Goal: Transaction & Acquisition: Subscribe to service/newsletter

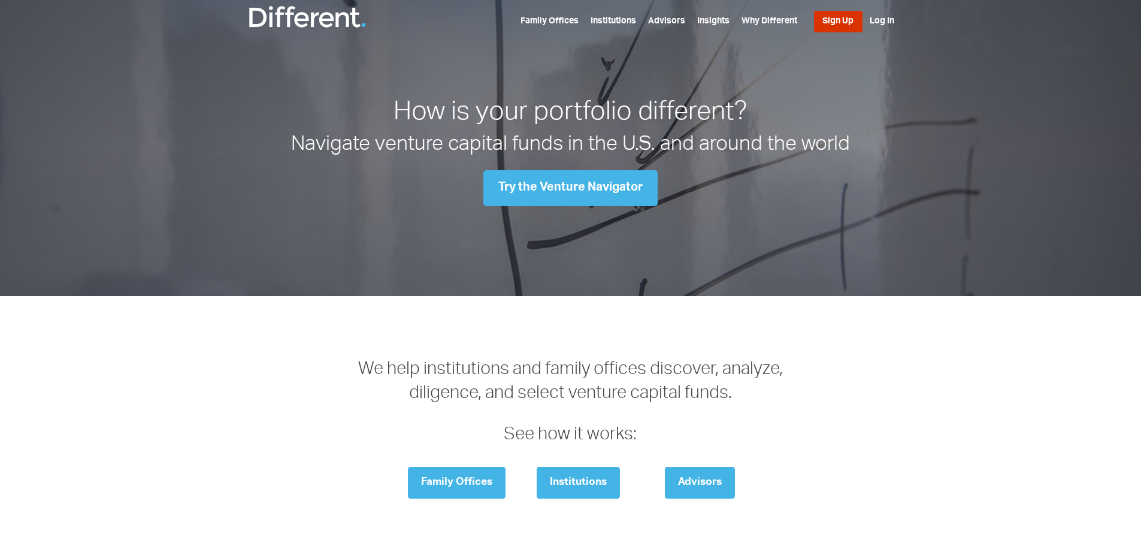
click at [839, 22] on link "Sign Up" at bounding box center [838, 22] width 49 height 22
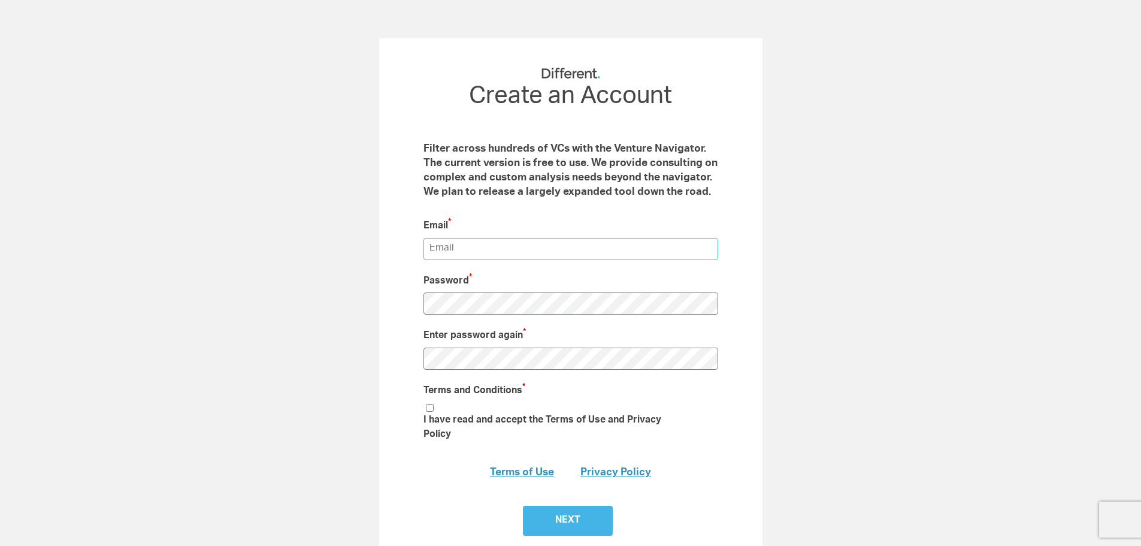
click at [543, 252] on input "email" at bounding box center [571, 249] width 295 height 22
type input "DAN@DIRECTEDMACHINES.COM"
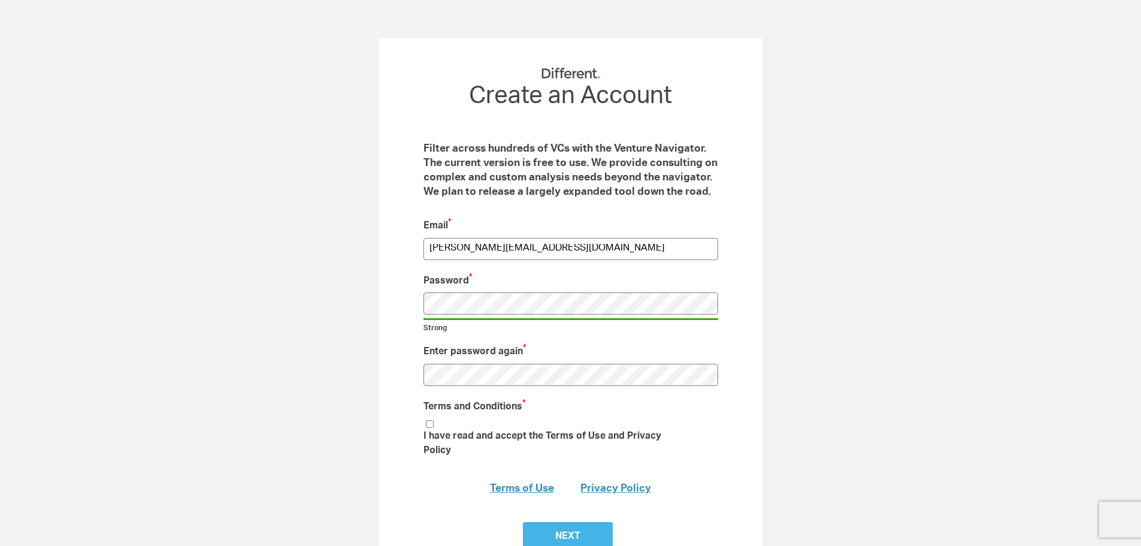
click at [426, 420] on input "I have read and accept the Terms of Use and Privacy Policy" at bounding box center [430, 424] width 8 height 8
checkbox input "true"
click at [571, 522] on input "Next" at bounding box center [568, 537] width 90 height 30
type input "Submit"
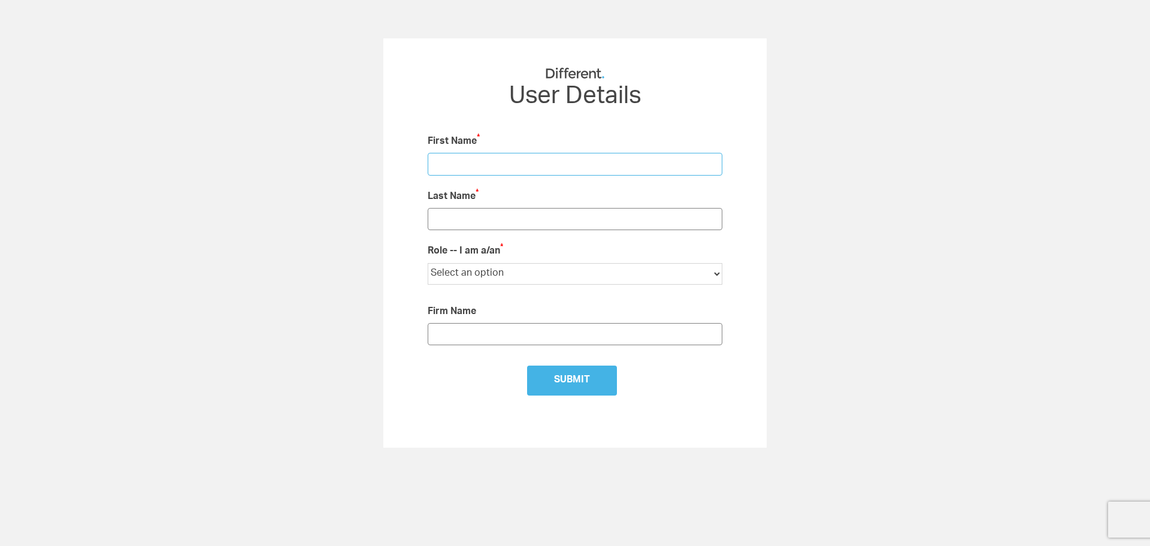
click at [482, 171] on input "text" at bounding box center [575, 164] width 295 height 22
type input "Dan"
type input "Abramson"
click at [510, 274] on select "Select an option Institutional LP Individual Investor Family Office Financial A…" at bounding box center [575, 274] width 295 height 22
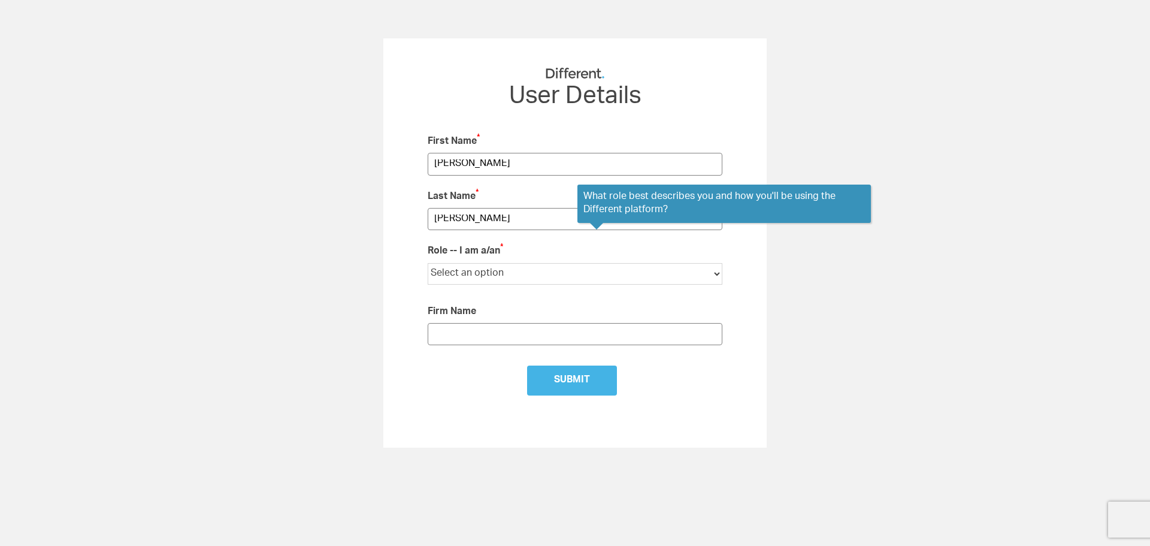
select select "Startup Founder"
click at [428, 263] on select "Select an option Institutional LP Individual Investor Family Office Financial A…" at bounding box center [575, 274] width 295 height 22
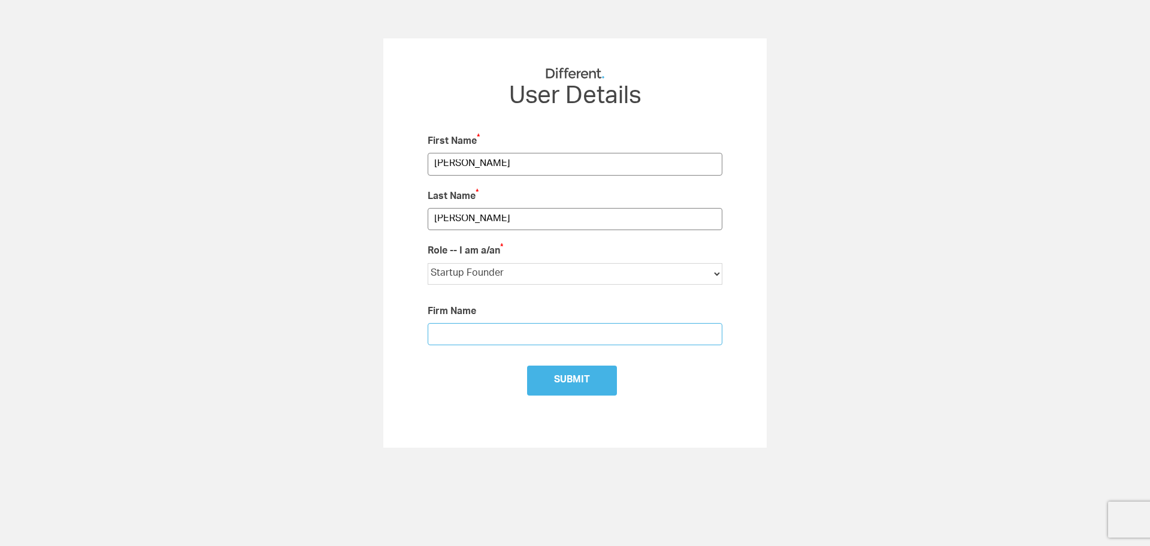
click at [486, 331] on input "text" at bounding box center [575, 334] width 295 height 22
type input "Directed Machines"
click at [590, 373] on input "Submit" at bounding box center [572, 380] width 90 height 30
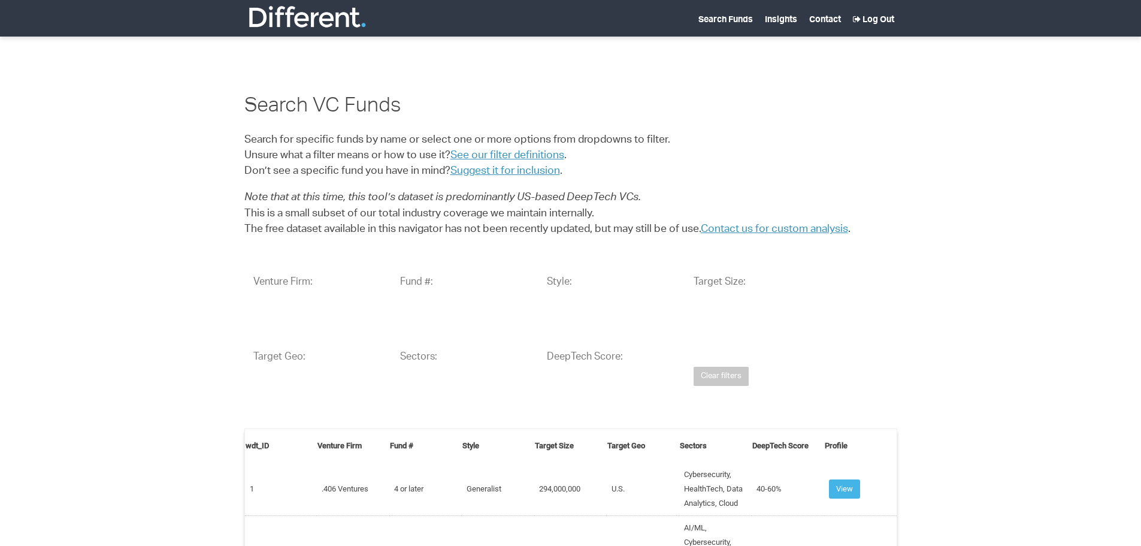
select select "25"
select select
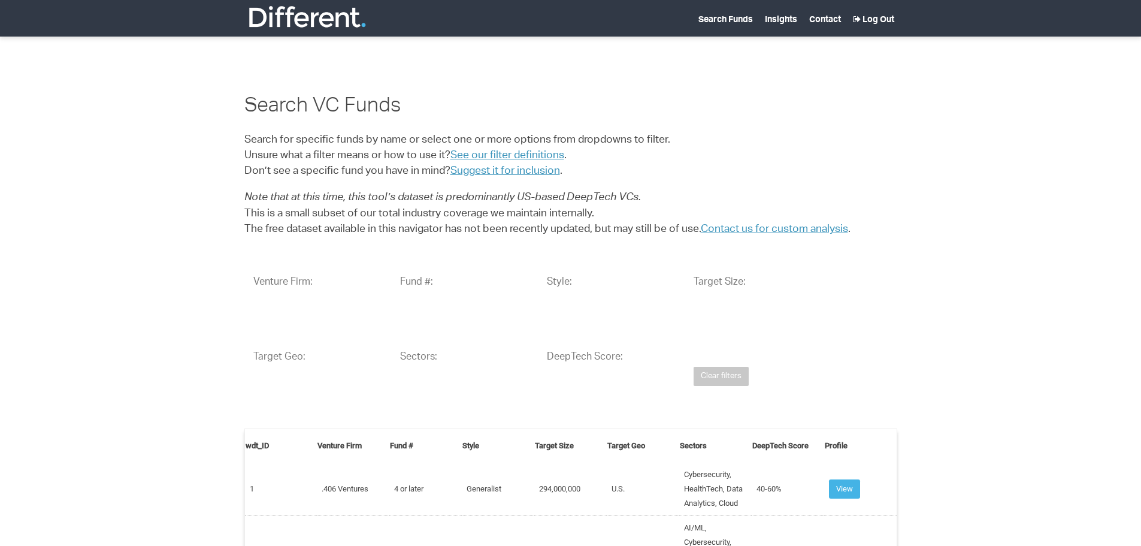
select select
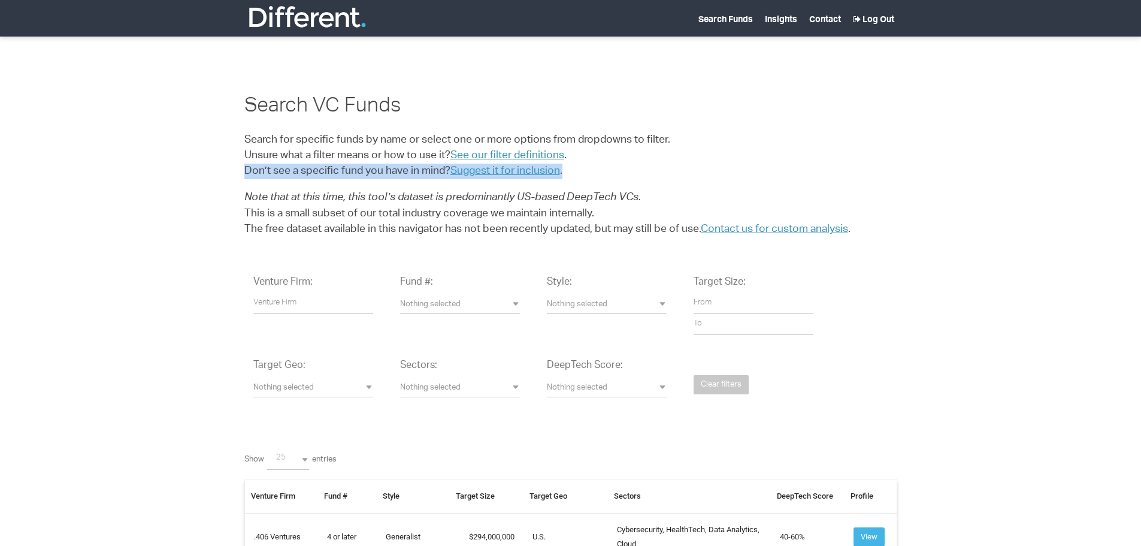
click at [136, 182] on div "Search VC Funds Search for specific funds by name or select one or more options…" at bounding box center [570, 119] width 1159 height 238
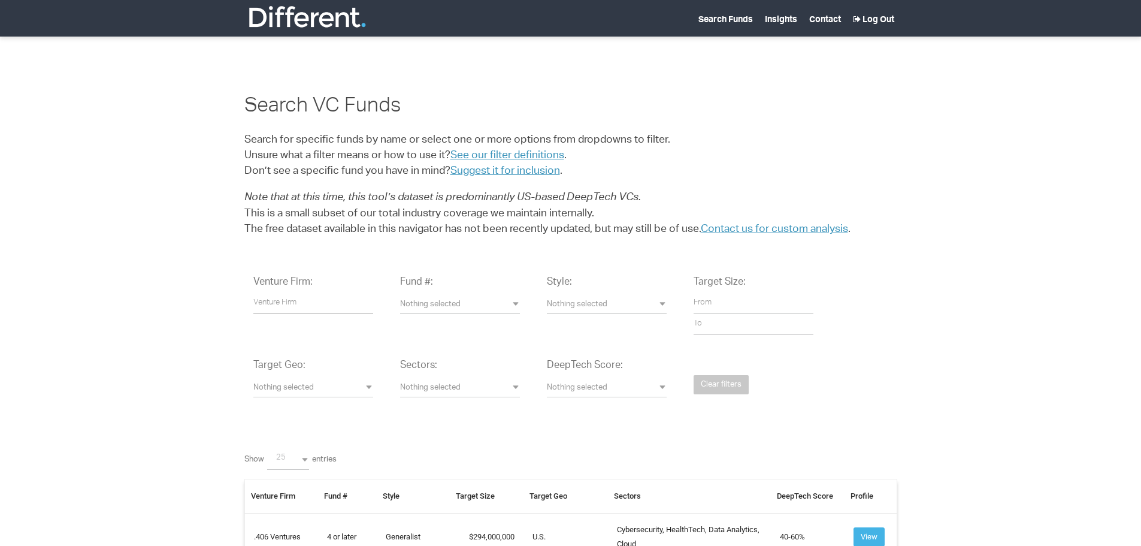
click at [306, 304] on input "text" at bounding box center [313, 303] width 120 height 21
click at [483, 304] on span "Nothing selected" at bounding box center [460, 305] width 120 height 11
click at [480, 305] on link "1" at bounding box center [460, 312] width 120 height 23
select select "1"
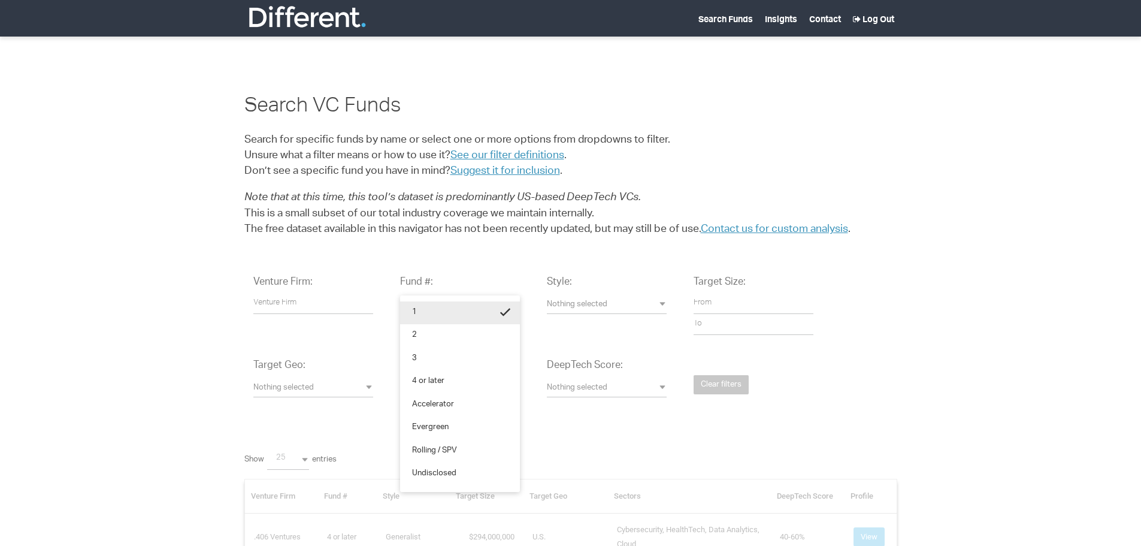
scroll to position [0, 4]
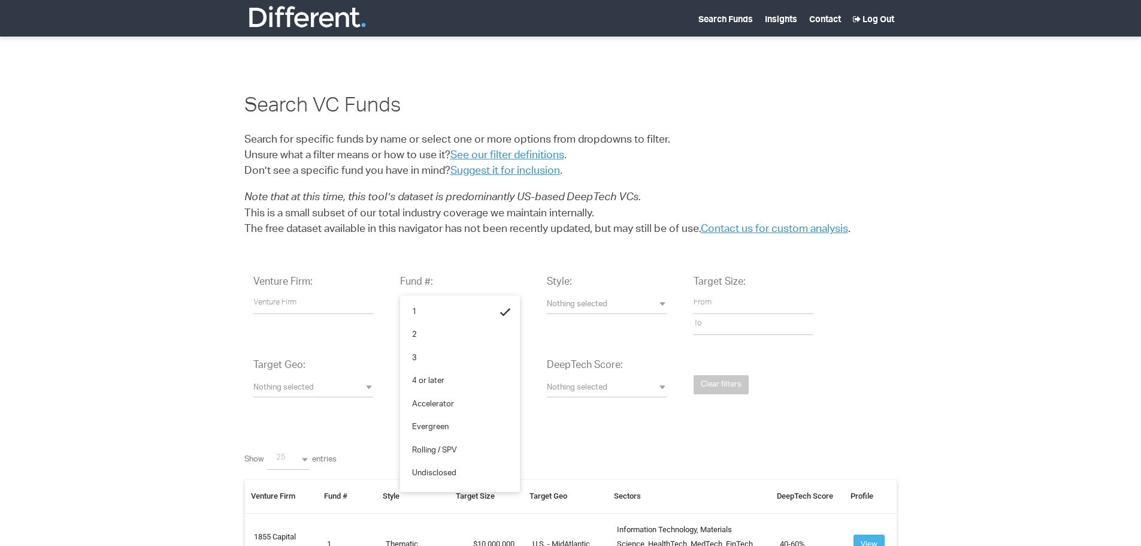
click at [587, 309] on span "Nothing selected" at bounding box center [607, 305] width 120 height 11
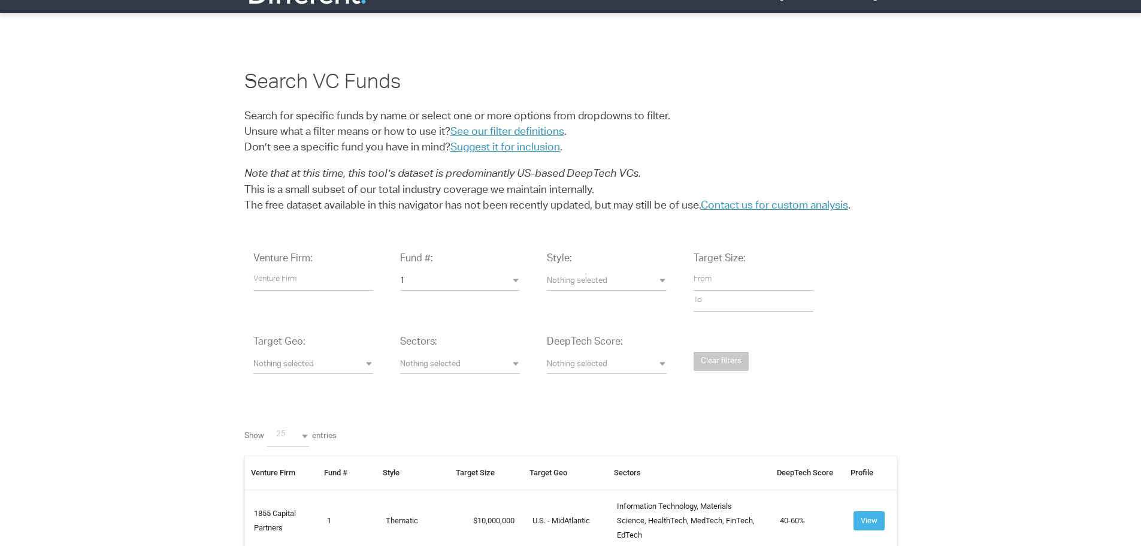
scroll to position [24, 0]
click at [462, 366] on span "Nothing selected" at bounding box center [460, 364] width 120 height 11
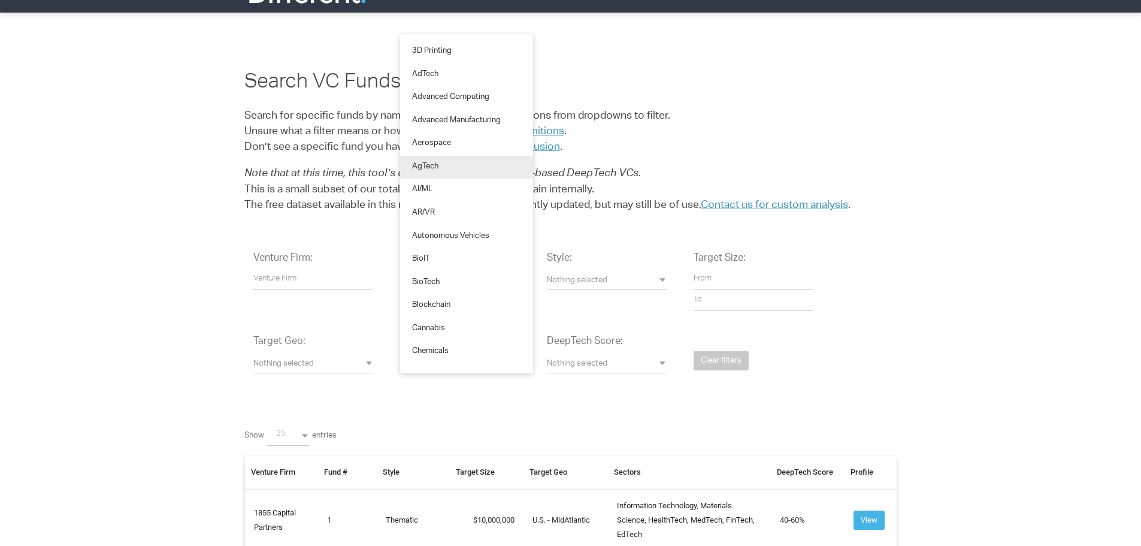
click at [428, 164] on span "AgTech" at bounding box center [425, 167] width 26 height 11
select select "AgTech"
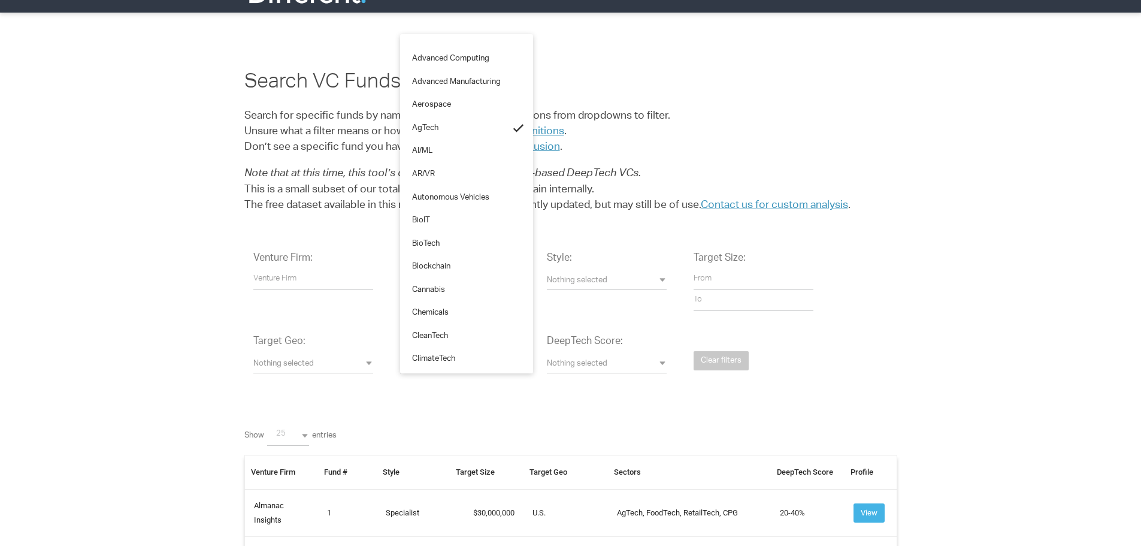
scroll to position [45, 0]
click at [496, 189] on link "Autonomous Vehicles" at bounding box center [466, 191] width 133 height 23
click at [476, 217] on link "CleanTech" at bounding box center [466, 217] width 133 height 23
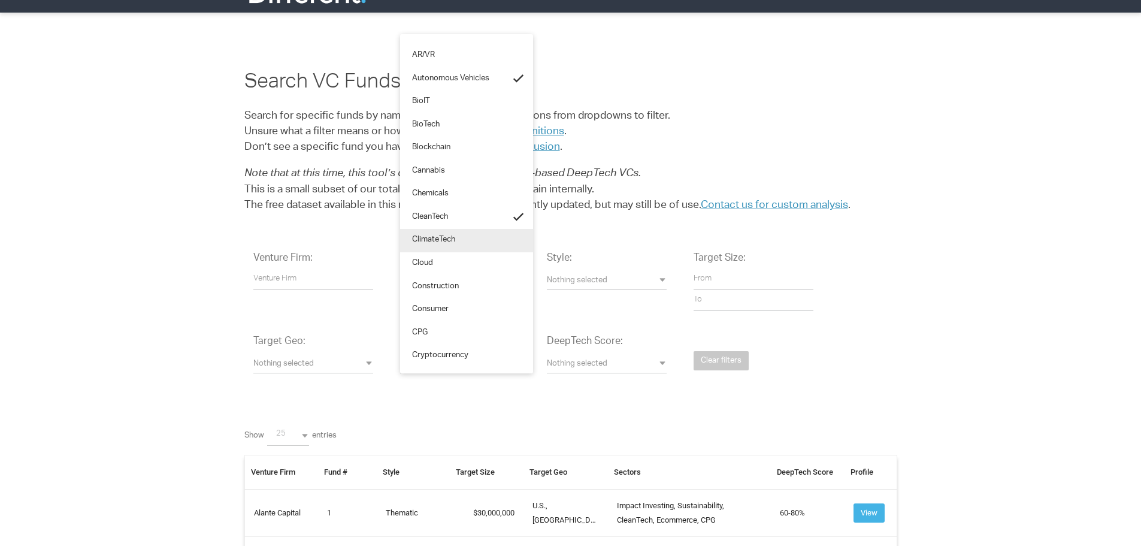
click at [498, 240] on link "ClimateTech" at bounding box center [466, 240] width 133 height 23
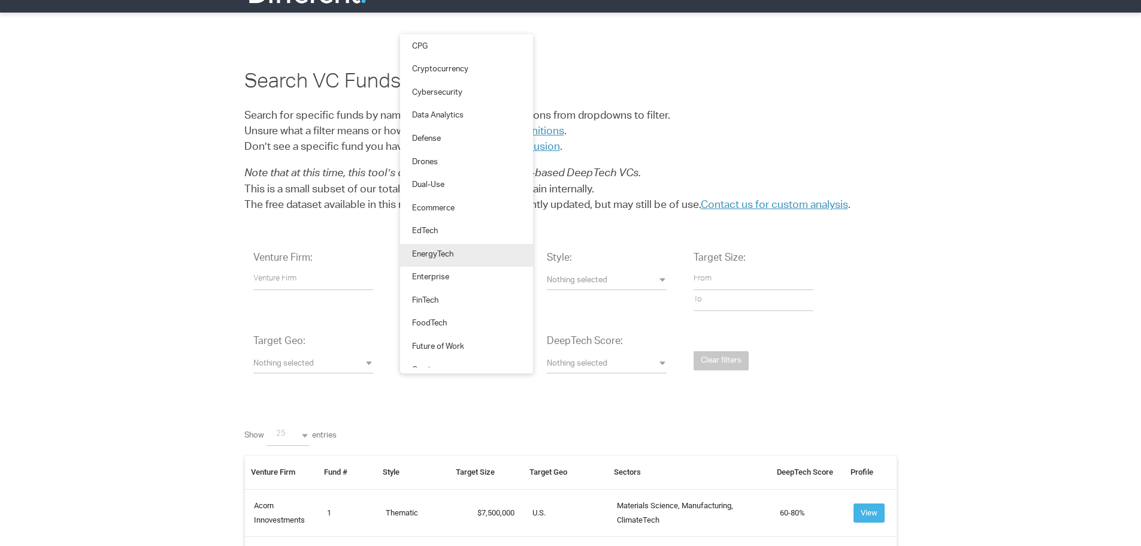
click at [498, 256] on link "EnergyTech" at bounding box center [466, 255] width 133 height 23
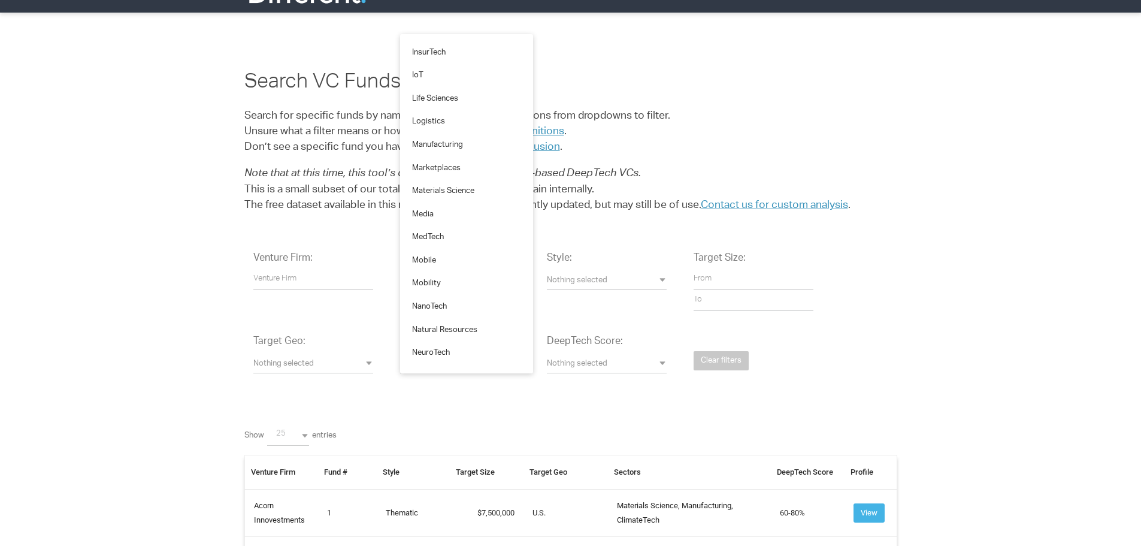
scroll to position [1301, 0]
click at [485, 180] on link "Robotics" at bounding box center [466, 183] width 133 height 23
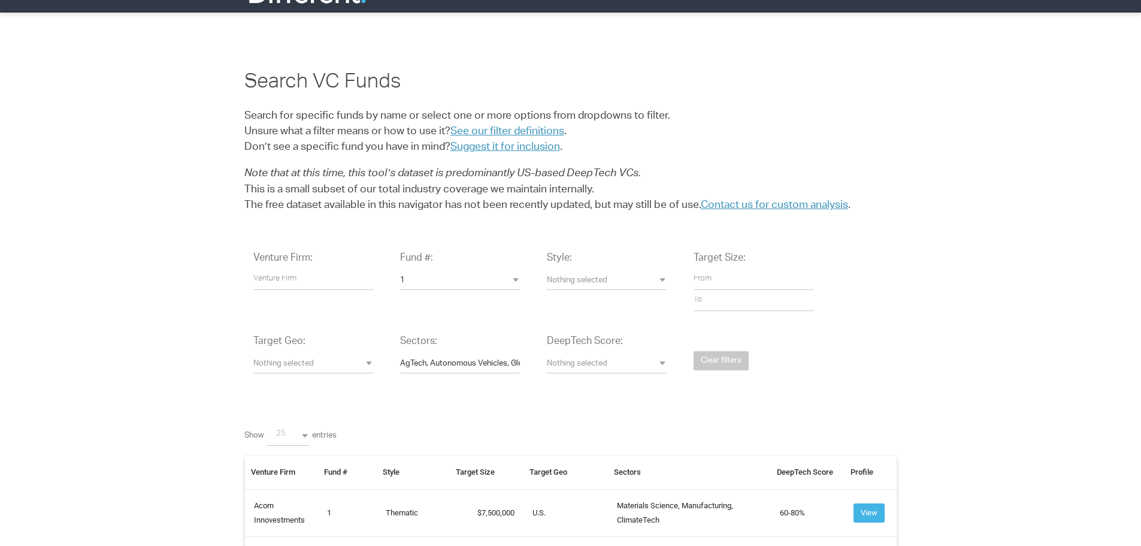
click at [612, 361] on span "Nothing selected" at bounding box center [607, 364] width 120 height 11
click at [291, 364] on span "Nothing selected" at bounding box center [313, 364] width 120 height 11
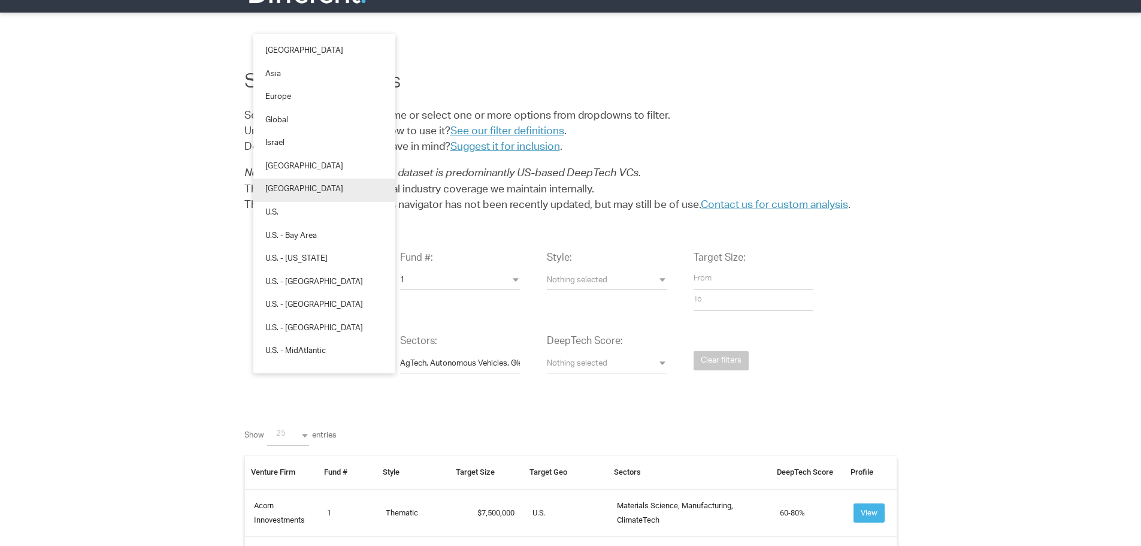
click at [292, 188] on span "[GEOGRAPHIC_DATA]" at bounding box center [304, 190] width 78 height 11
select select "North%20America"
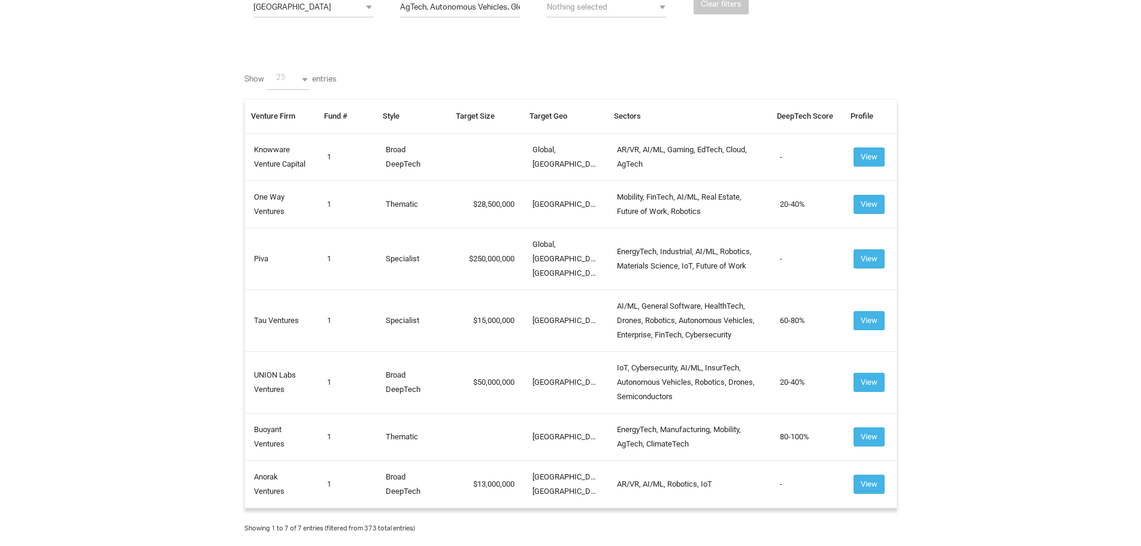
scroll to position [382, 0]
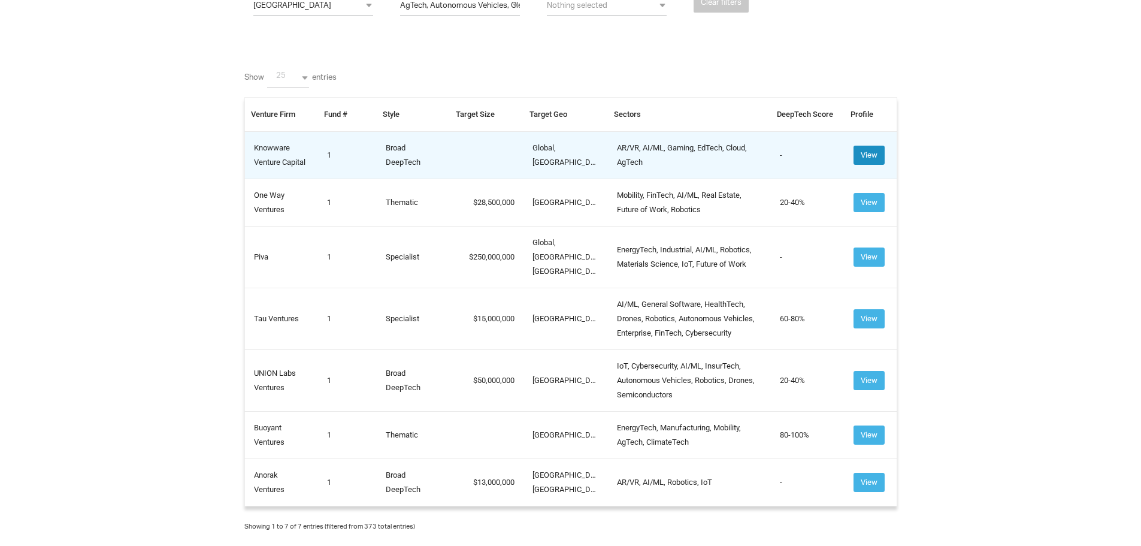
click at [873, 156] on button "View" at bounding box center [869, 155] width 31 height 19
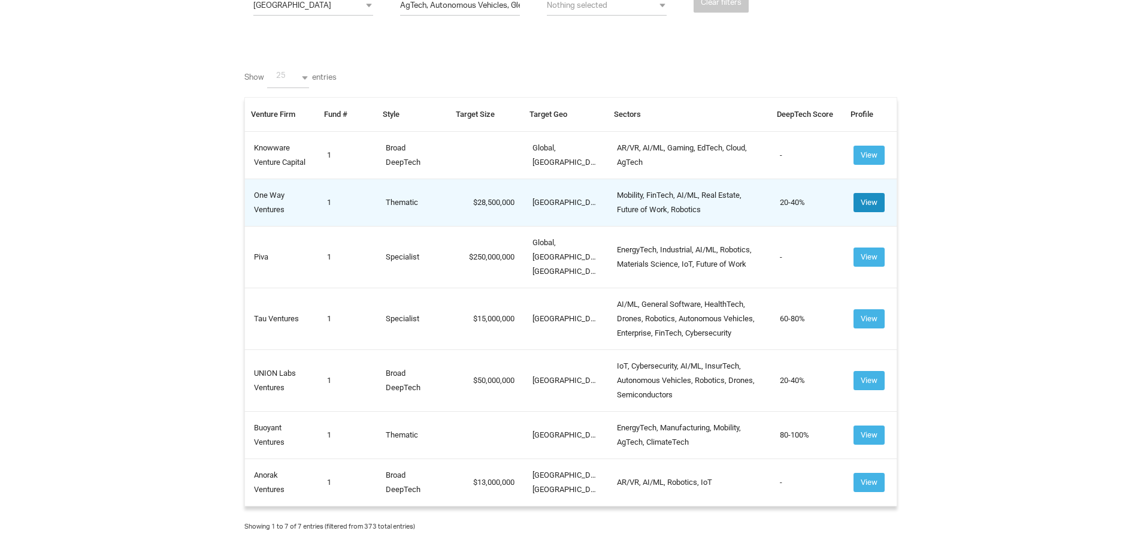
click at [865, 201] on button "View" at bounding box center [869, 202] width 31 height 19
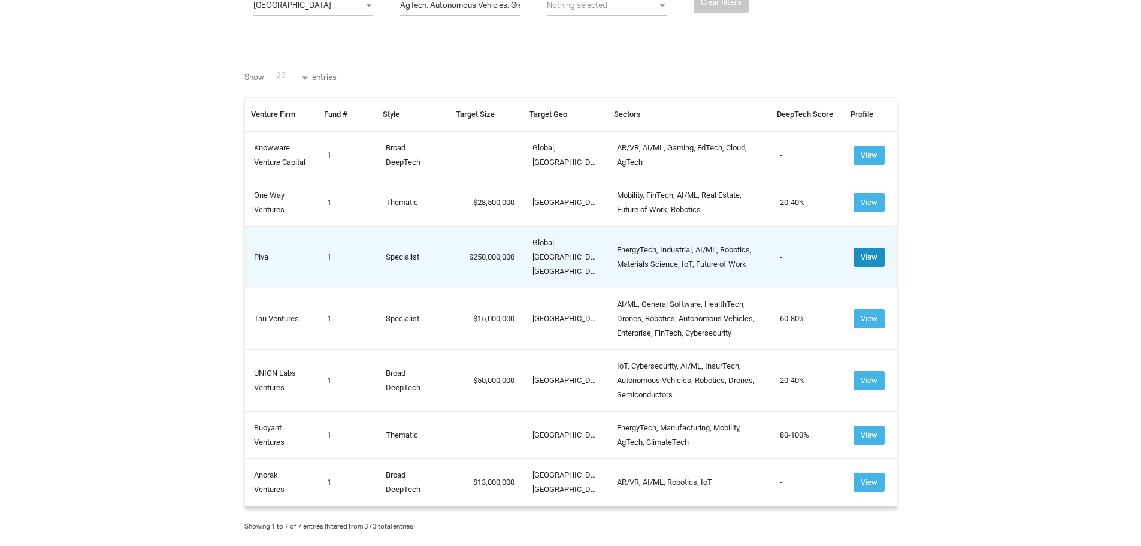
click at [869, 250] on button "View" at bounding box center [869, 256] width 31 height 19
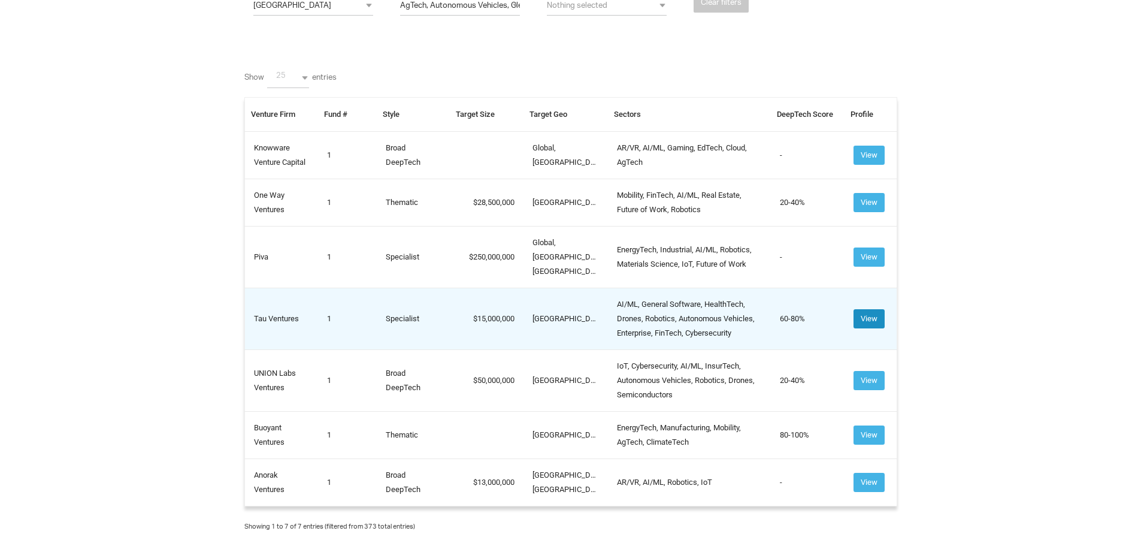
click at [873, 309] on button "View" at bounding box center [869, 318] width 31 height 19
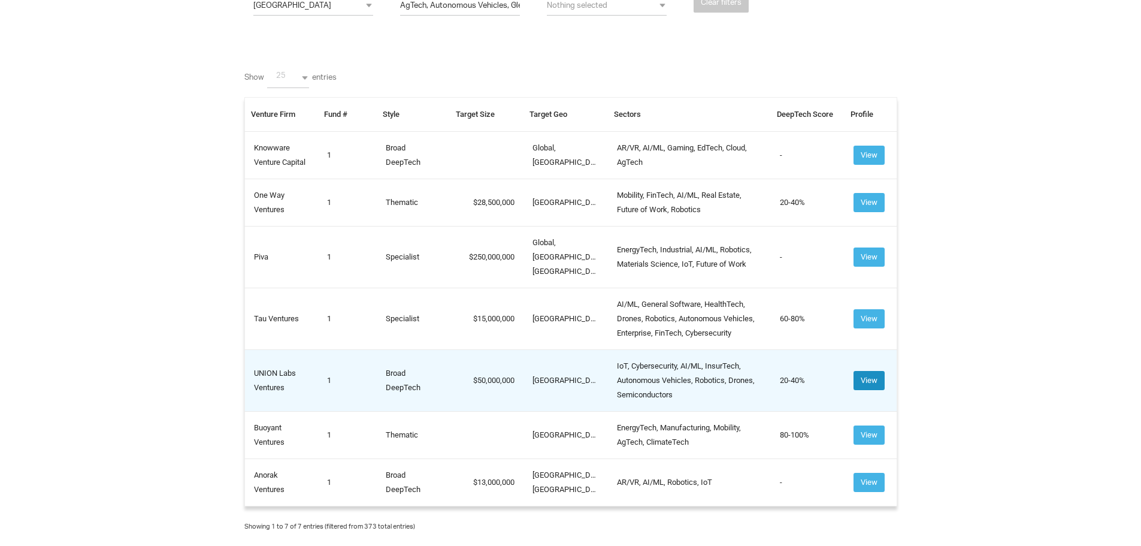
click at [871, 371] on button "View" at bounding box center [869, 380] width 31 height 19
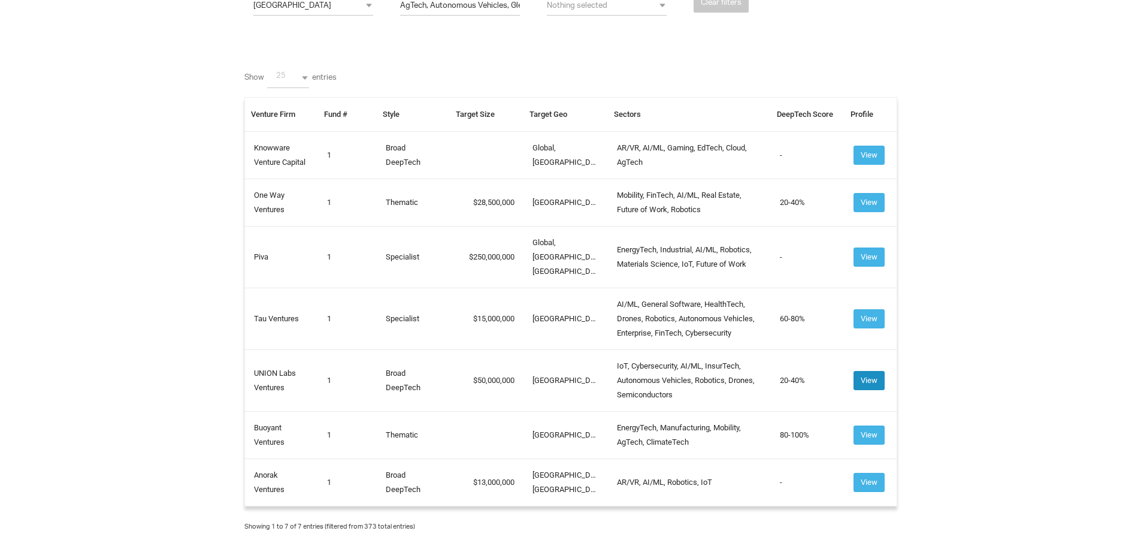
scroll to position [406, 0]
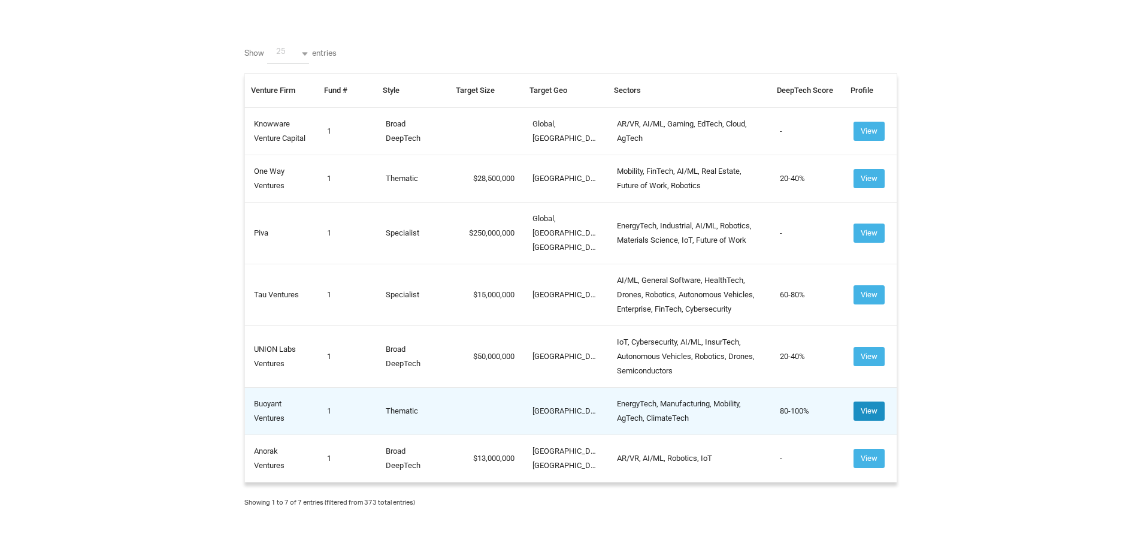
click at [867, 401] on button "View" at bounding box center [869, 410] width 31 height 19
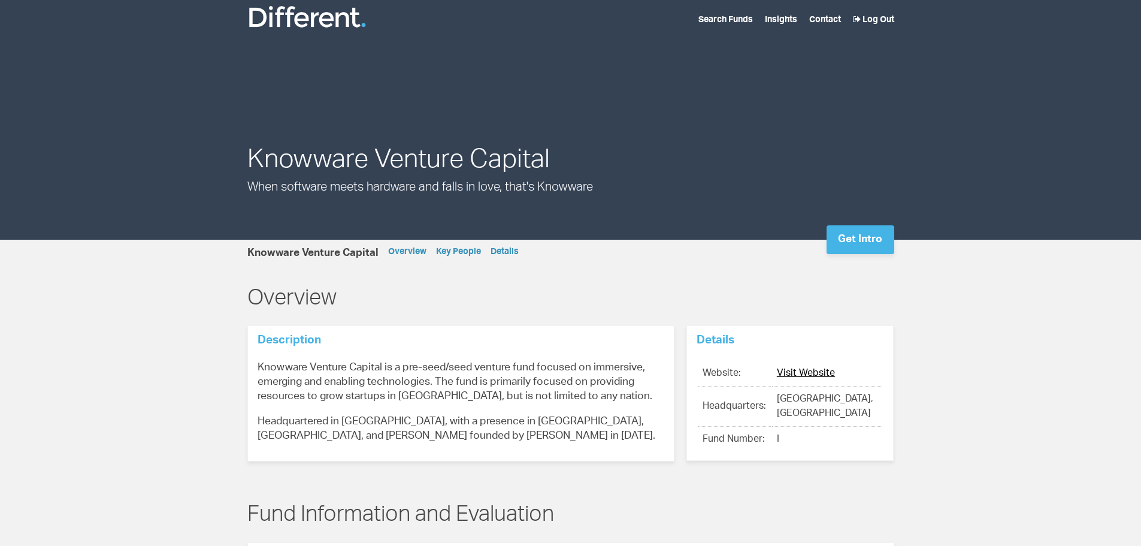
click at [809, 373] on link "Visit Website" at bounding box center [806, 374] width 58 height 10
click at [806, 375] on link "Visit Website" at bounding box center [806, 374] width 58 height 10
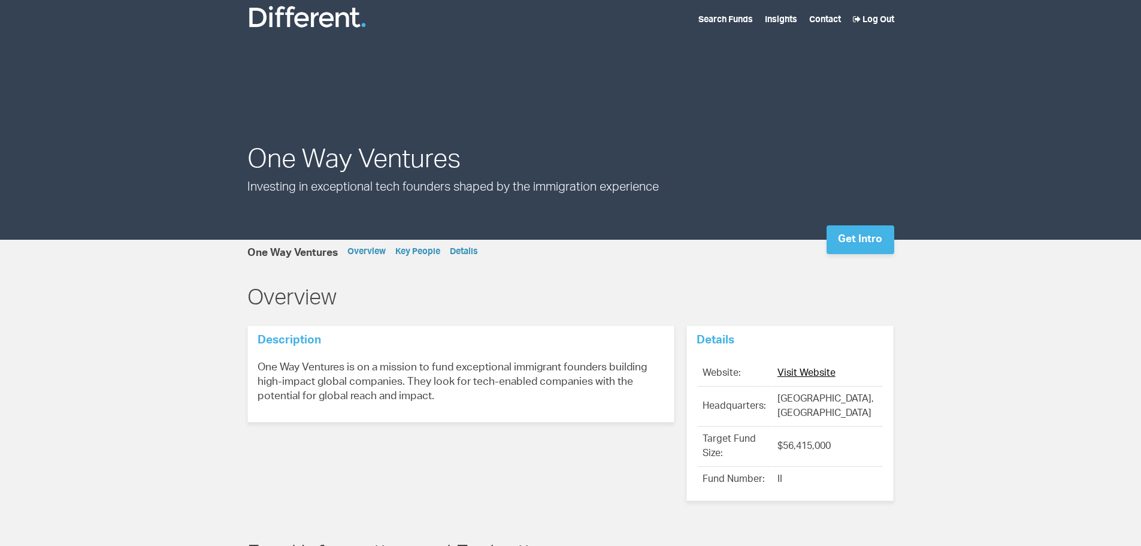
click at [822, 370] on link "Visit Website" at bounding box center [807, 374] width 58 height 10
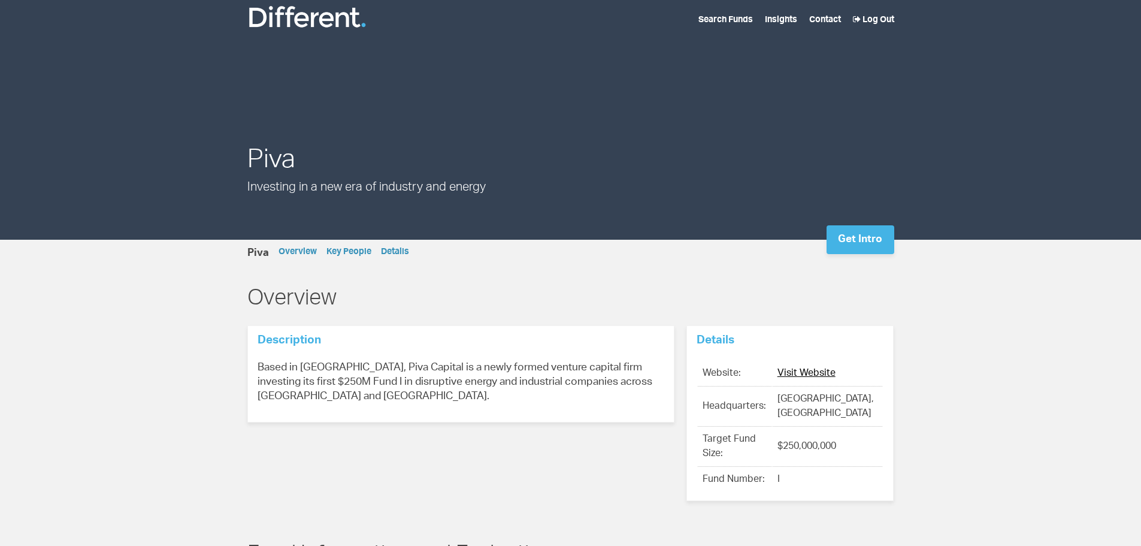
click at [808, 372] on link "Visit Website" at bounding box center [807, 374] width 58 height 10
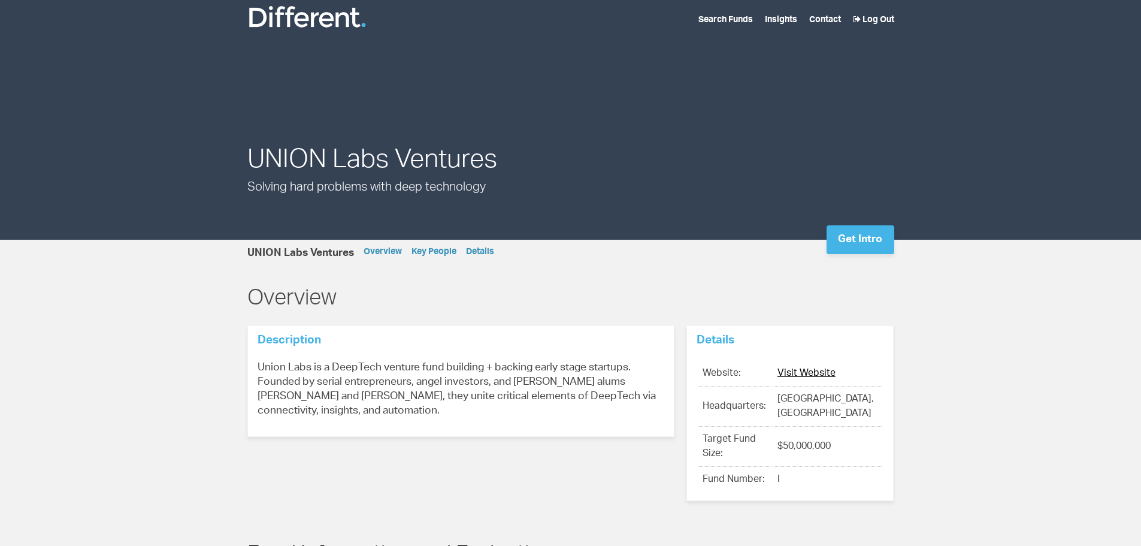
click at [820, 369] on link "Visit Website" at bounding box center [807, 374] width 58 height 10
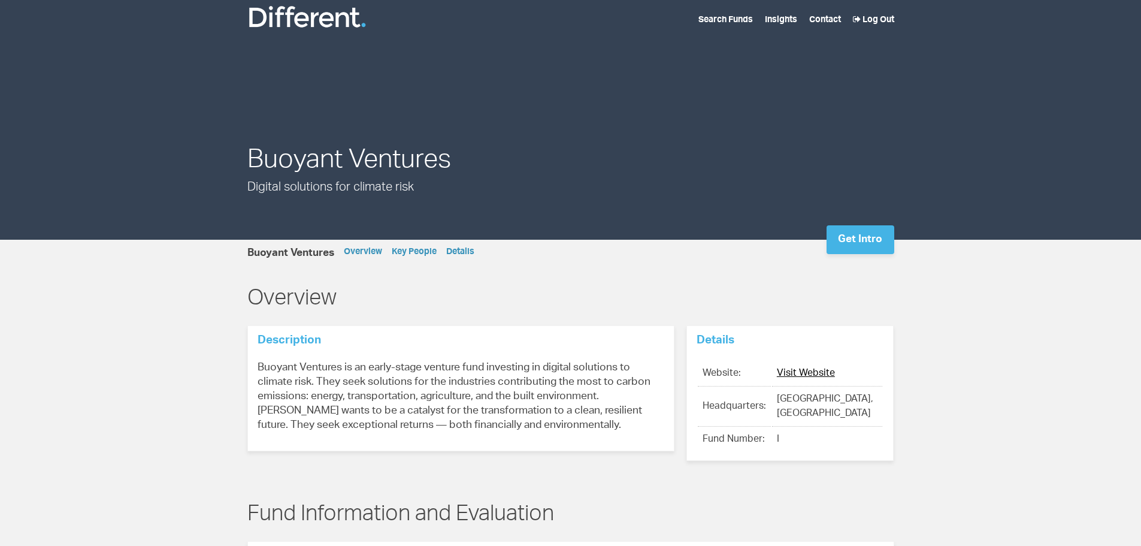
click at [829, 373] on link "Visit Website" at bounding box center [806, 374] width 58 height 10
